Goal: Task Accomplishment & Management: Use online tool/utility

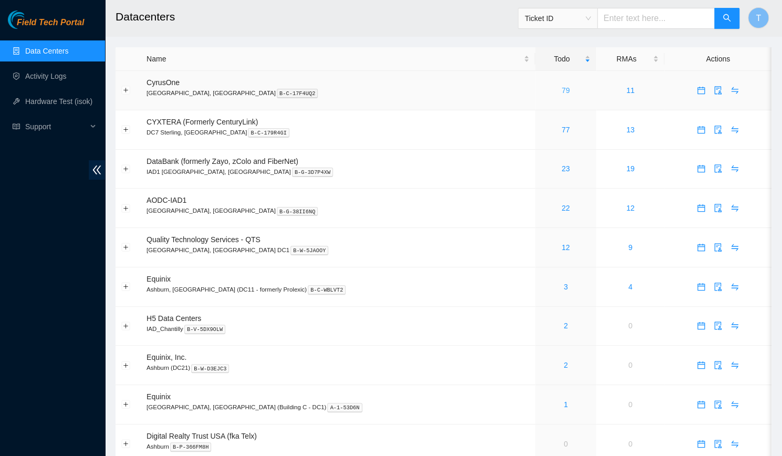
click at [562, 92] on link "79" at bounding box center [566, 90] width 8 height 8
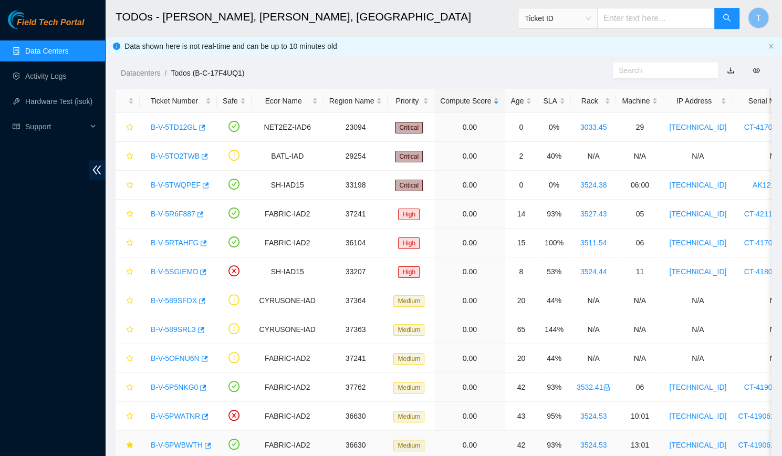
click at [167, 441] on link "B-V-5PWBWTH" at bounding box center [177, 445] width 52 height 8
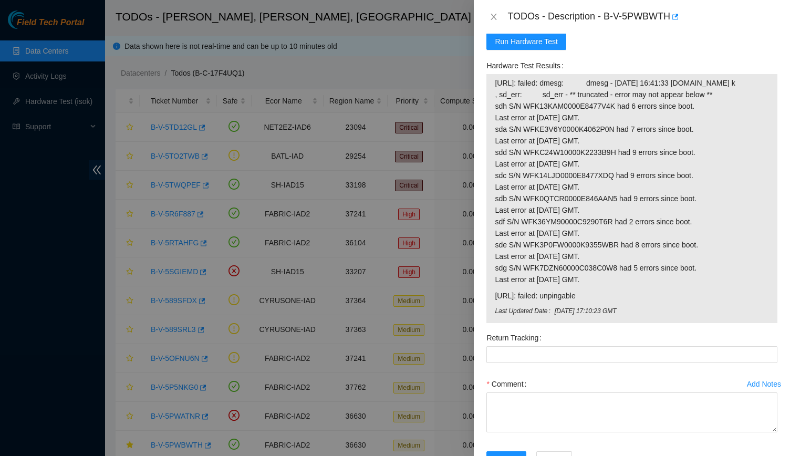
scroll to position [885, 0]
click at [744, 203] on span "23.36.67.28: failed: dmesg: dmesg - Aug 14 16:41:33 a23-36-67-28.deploy.akamait…" at bounding box center [632, 183] width 274 height 208
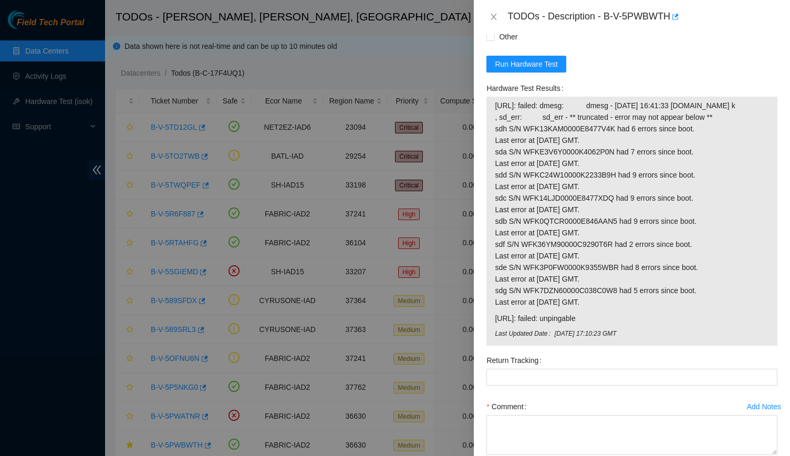
scroll to position [864, 0]
click at [613, 156] on span "23.36.67.28: failed: dmesg: dmesg - Aug 14 16:41:33 a23-36-67-28.deploy.akamait…" at bounding box center [632, 204] width 274 height 208
drag, startPoint x: 621, startPoint y: 152, endPoint x: 601, endPoint y: 140, distance: 23.3
click at [601, 140] on span "23.36.67.28: failed: dmesg: dmesg - Aug 14 16:41:33 a23-36-67-28.deploy.akamait…" at bounding box center [632, 204] width 274 height 208
click at [618, 151] on span "23.36.67.28: failed: dmesg: dmesg - Aug 14 16:41:33 a23-36-67-28.deploy.akamait…" at bounding box center [632, 204] width 274 height 208
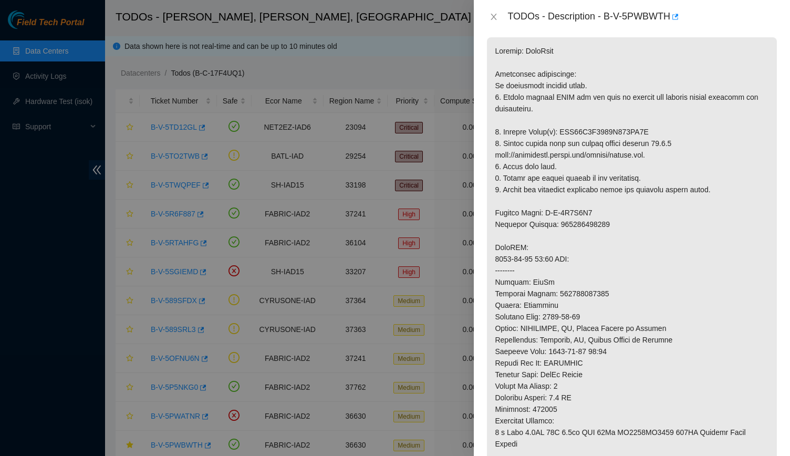
scroll to position [0, 0]
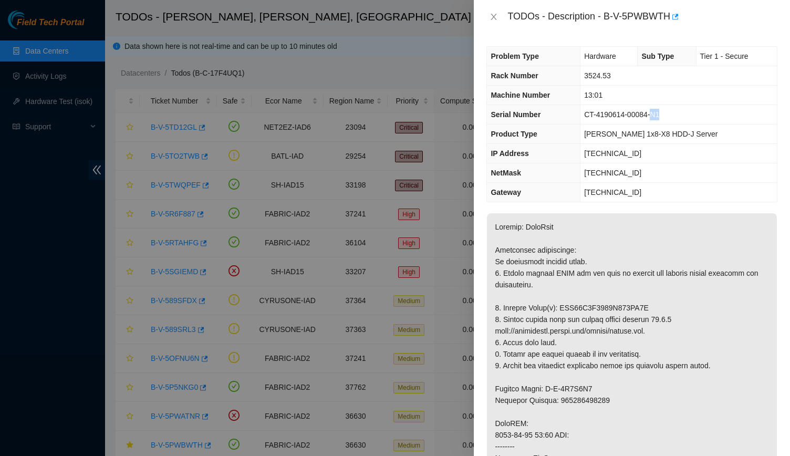
drag, startPoint x: 650, startPoint y: 113, endPoint x: 666, endPoint y: 112, distance: 15.8
click at [666, 112] on td "CT-4190614-00084-N1" at bounding box center [679, 114] width 196 height 19
drag, startPoint x: 616, startPoint y: 153, endPoint x: 622, endPoint y: 152, distance: 6.4
click at [622, 152] on span "23.36.67.29" at bounding box center [612, 153] width 57 height 8
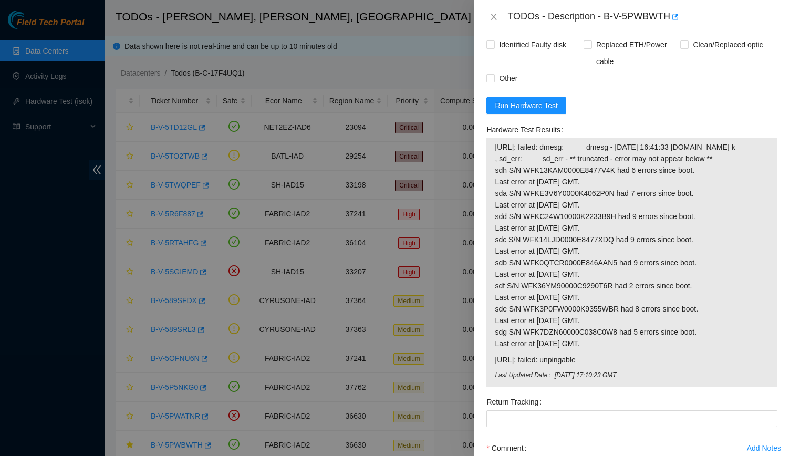
scroll to position [907, 0]
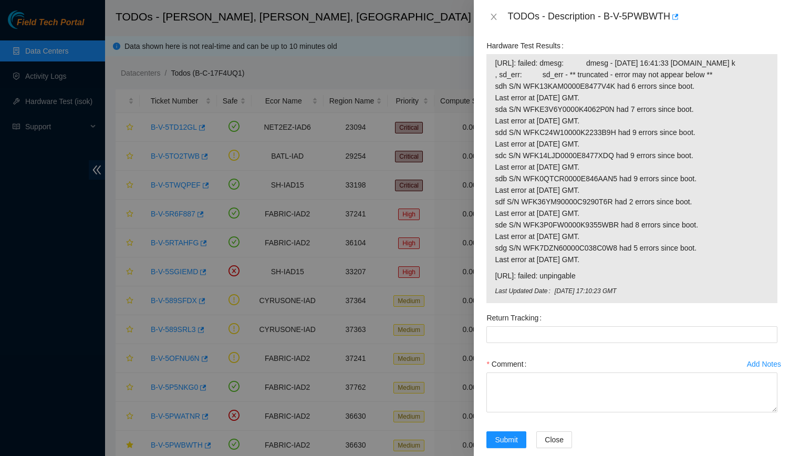
click at [567, 282] on span "23.36.67.29: failed: unpingable" at bounding box center [632, 276] width 274 height 12
click at [627, 282] on span "23.36.67.29: failed: unpingable" at bounding box center [632, 276] width 274 height 12
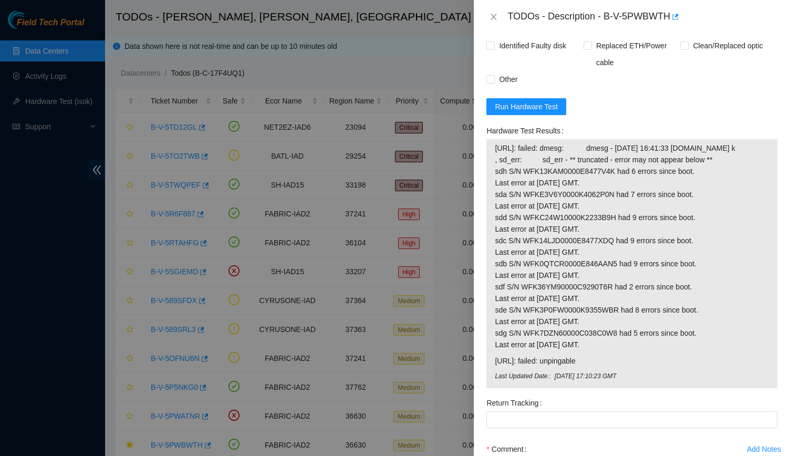
scroll to position [951, 0]
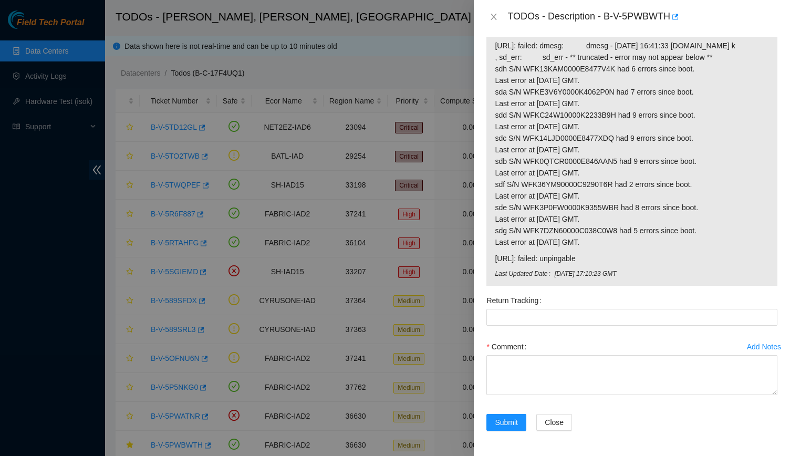
drag, startPoint x: 601, startPoint y: 279, endPoint x: 491, endPoint y: 273, distance: 110.5
click at [491, 273] on div "23.36.67.28: failed: dmesg: dmesg - Aug 14 16:41:33 a23-36-67-28.deploy.akamait…" at bounding box center [631, 161] width 291 height 249
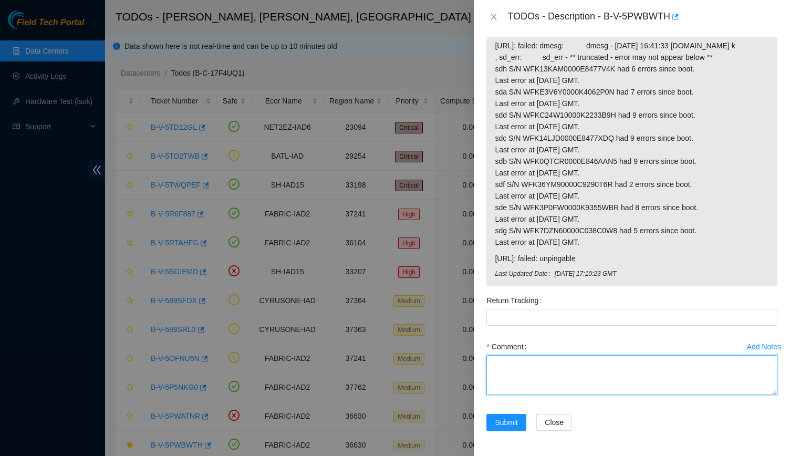
click at [543, 391] on textarea "Comment" at bounding box center [631, 375] width 291 height 40
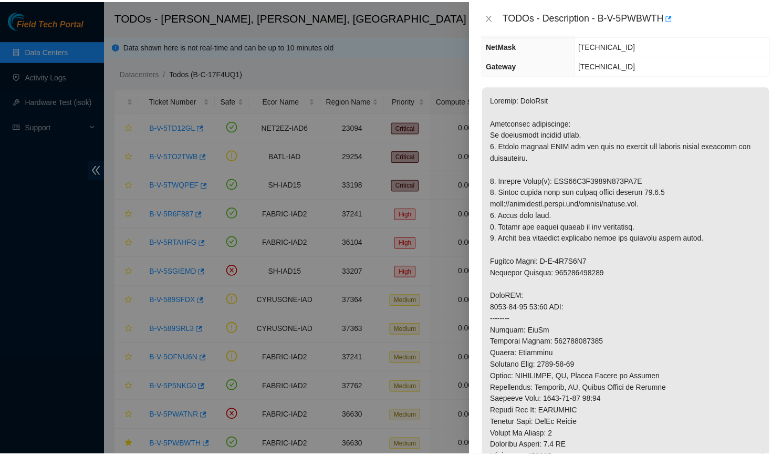
scroll to position [0, 0]
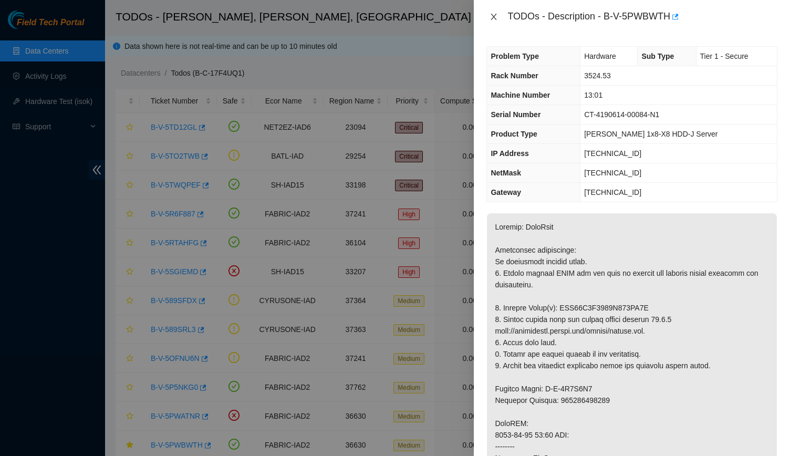
click at [492, 16] on icon "close" at bounding box center [494, 17] width 8 height 8
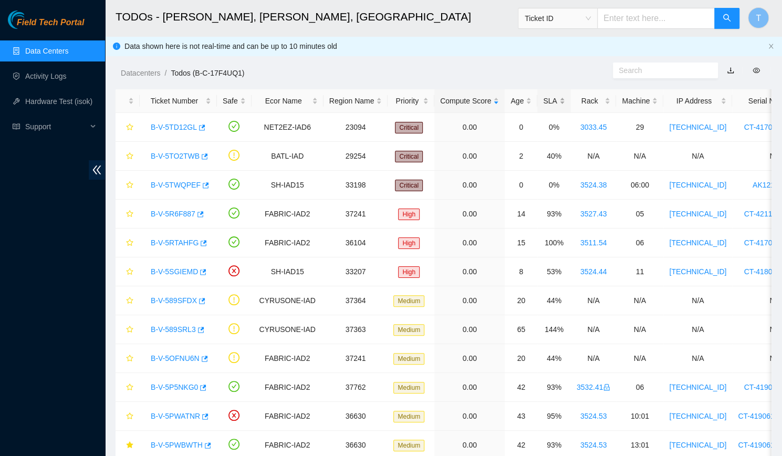
click at [543, 100] on div "SLA" at bounding box center [554, 101] width 22 height 12
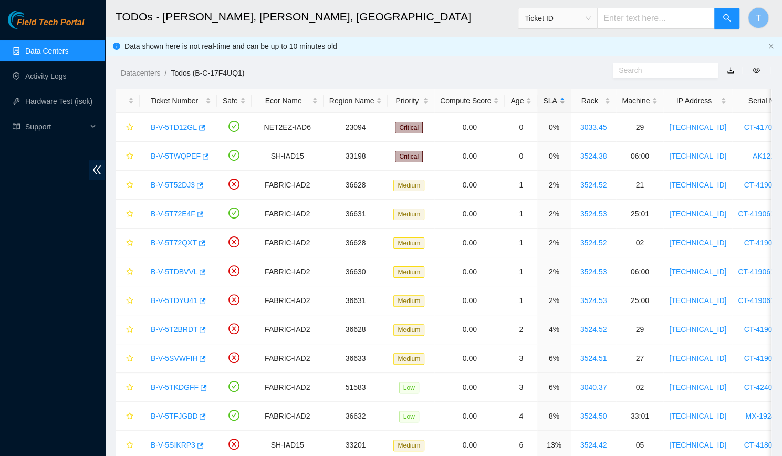
click at [543, 100] on div "SLA" at bounding box center [554, 101] width 22 height 12
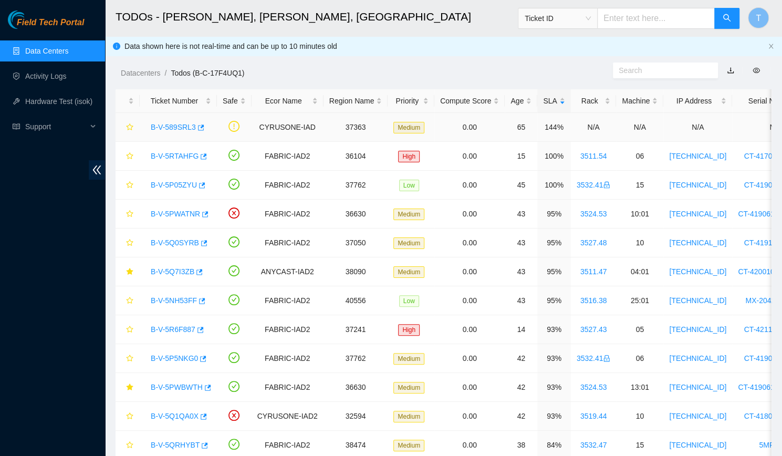
click at [181, 128] on link "B-V-589SRL3" at bounding box center [173, 127] width 45 height 8
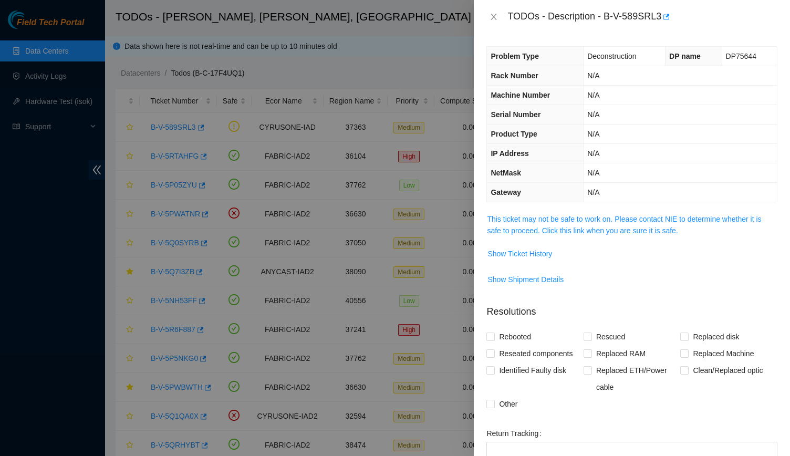
click at [602, 213] on td "This ticket may not be safe to work on. Please contact NIE to determine whether…" at bounding box center [631, 229] width 291 height 32
click at [607, 218] on link "This ticket may not be safe to work on. Please contact NIE to determine whether…" at bounding box center [624, 225] width 274 height 20
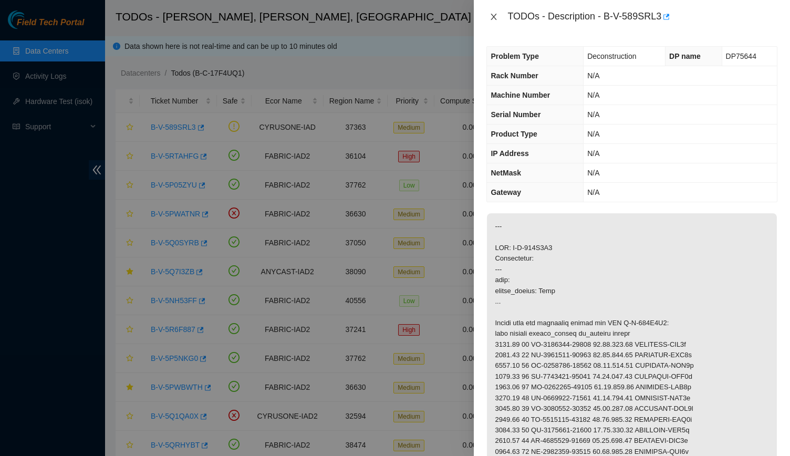
click at [492, 12] on button "Close" at bounding box center [493, 17] width 15 height 10
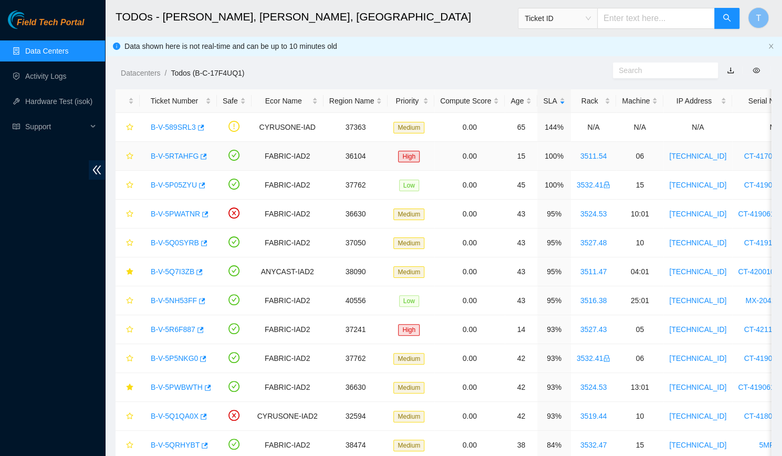
click at [179, 152] on link "B-V-5RTAHFG" at bounding box center [175, 156] width 48 height 8
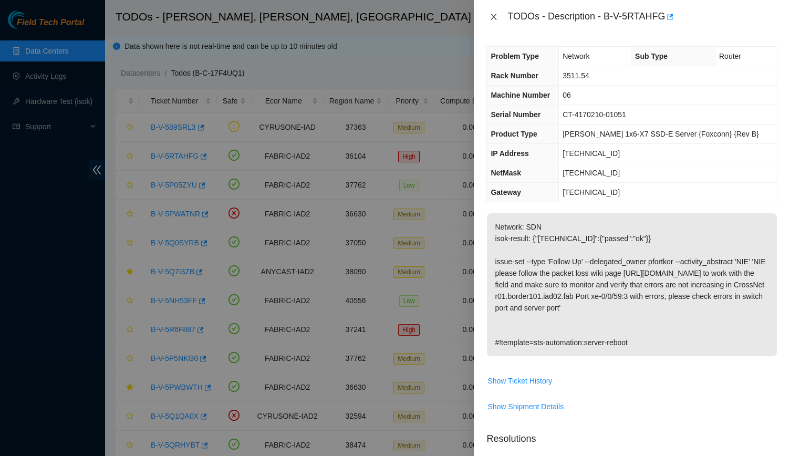
click at [495, 21] on button "Close" at bounding box center [493, 17] width 15 height 10
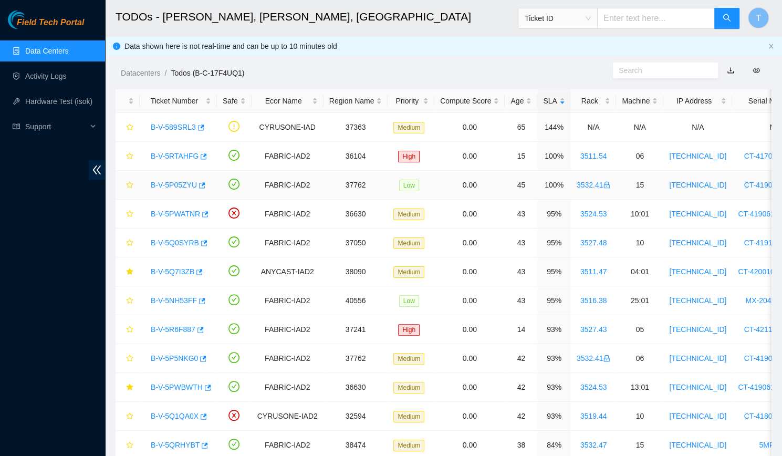
click at [174, 183] on link "B-V-5P05ZYU" at bounding box center [174, 185] width 46 height 8
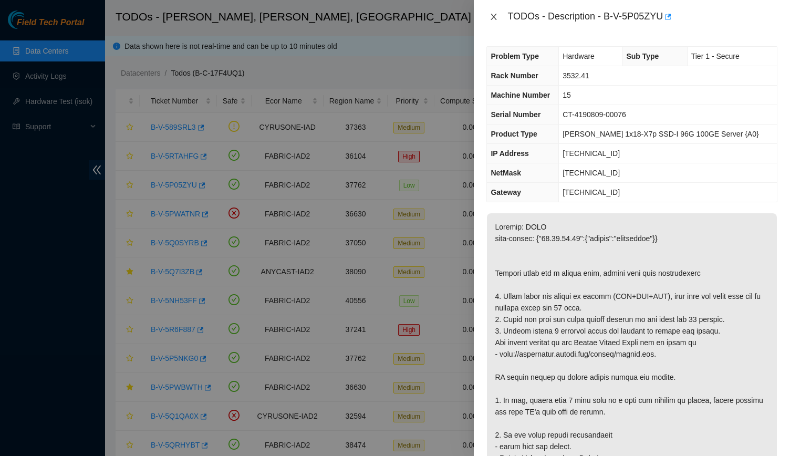
click at [495, 16] on icon "close" at bounding box center [494, 17] width 6 height 6
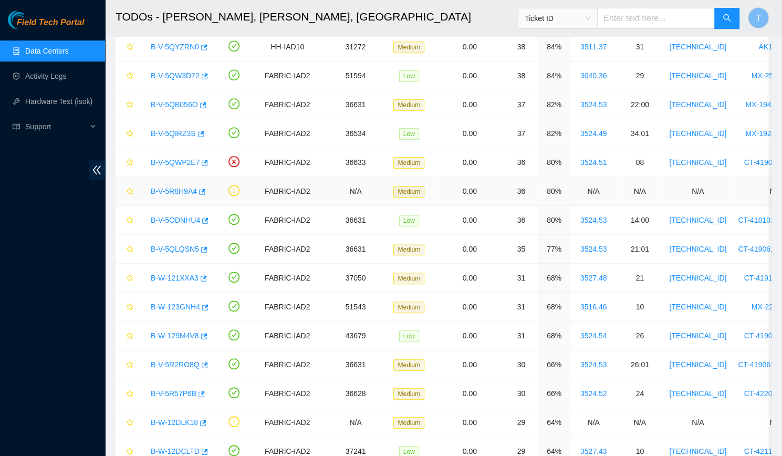
scroll to position [428, 0]
drag, startPoint x: 361, startPoint y: 27, endPoint x: 399, endPoint y: -33, distance: 70.8
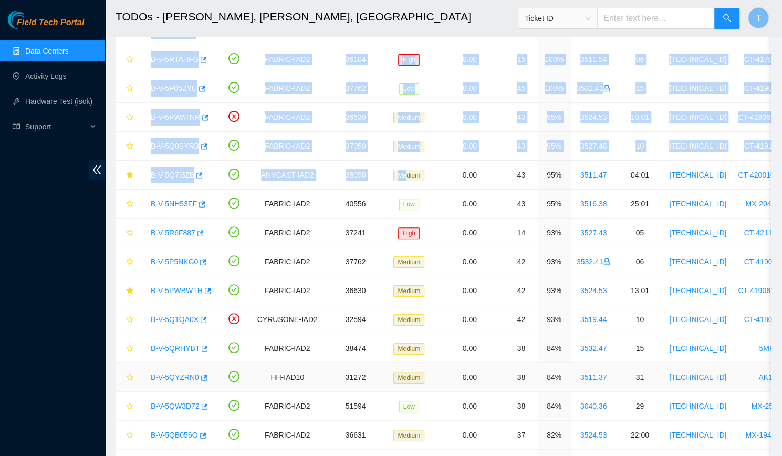
scroll to position [0, 0]
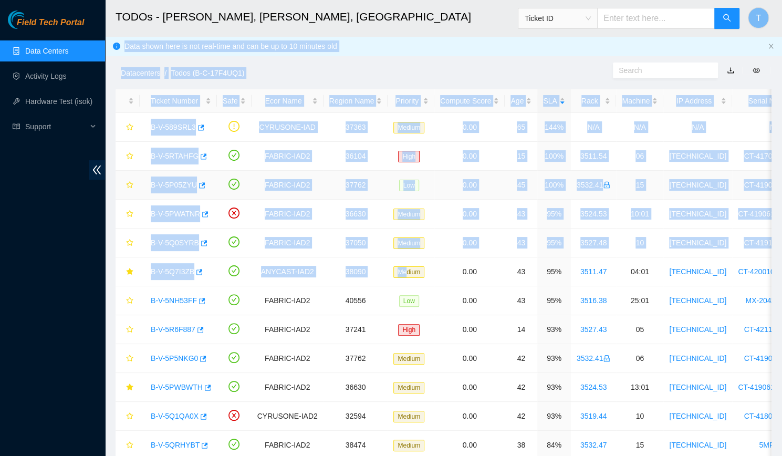
click at [371, 177] on td "37762" at bounding box center [356, 185] width 65 height 29
